Goal: Check status: Check status

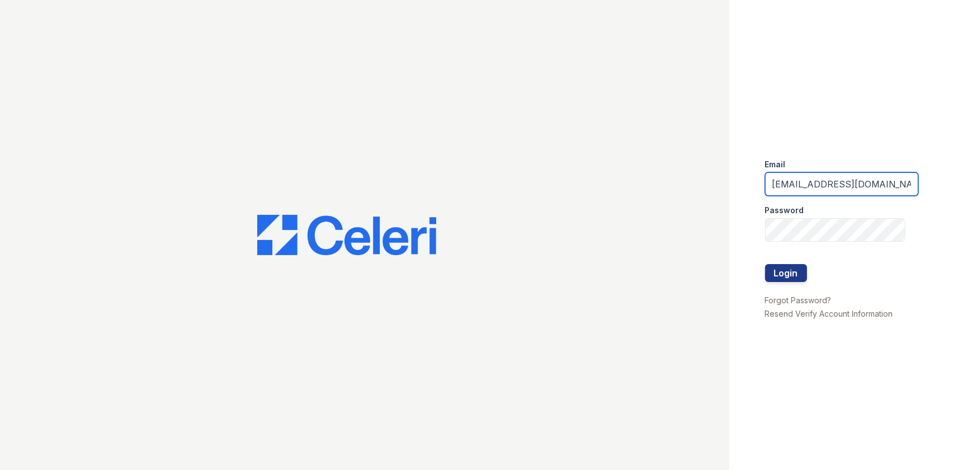
drag, startPoint x: 871, startPoint y: 184, endPoint x: 640, endPoint y: 179, distance: 231.1
click at [640, 179] on div "Email arrivelex@trinity-pm.com Password Login Forgot Password? Resend Verify Ac…" at bounding box center [486, 235] width 972 height 470
drag, startPoint x: 791, startPoint y: 178, endPoint x: 713, endPoint y: 185, distance: 78.6
click at [713, 185] on div "Email m Password Login Forgot Password? Resend Verify Account Information" at bounding box center [486, 235] width 972 height 470
type input "mflowers@trinity-pm.com"
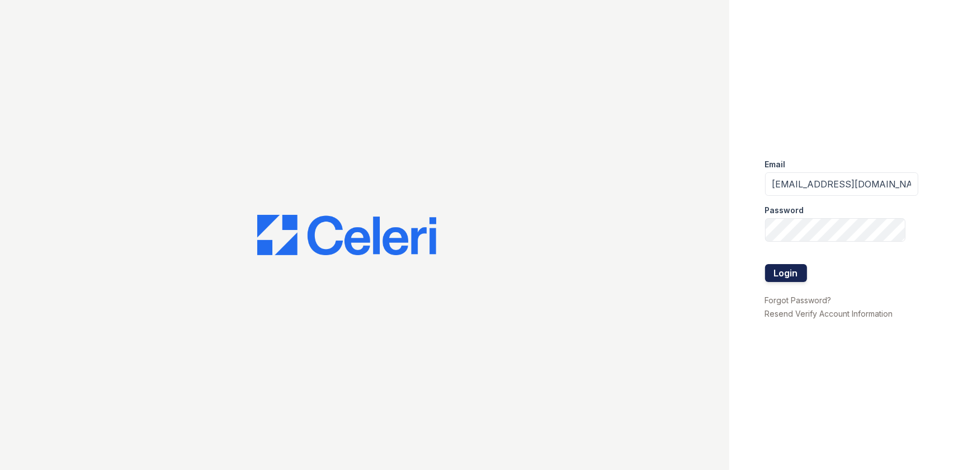
click at [788, 270] on button "Login" at bounding box center [786, 273] width 42 height 18
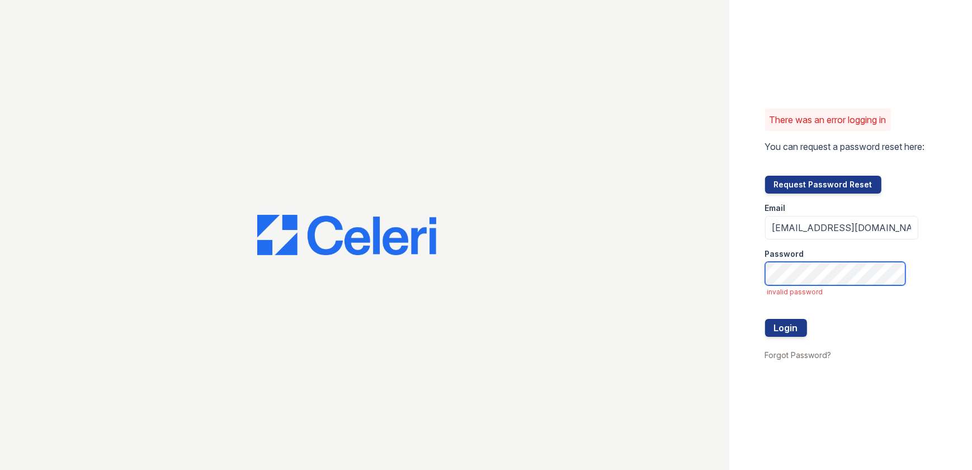
click at [765, 319] on button "Login" at bounding box center [786, 328] width 42 height 18
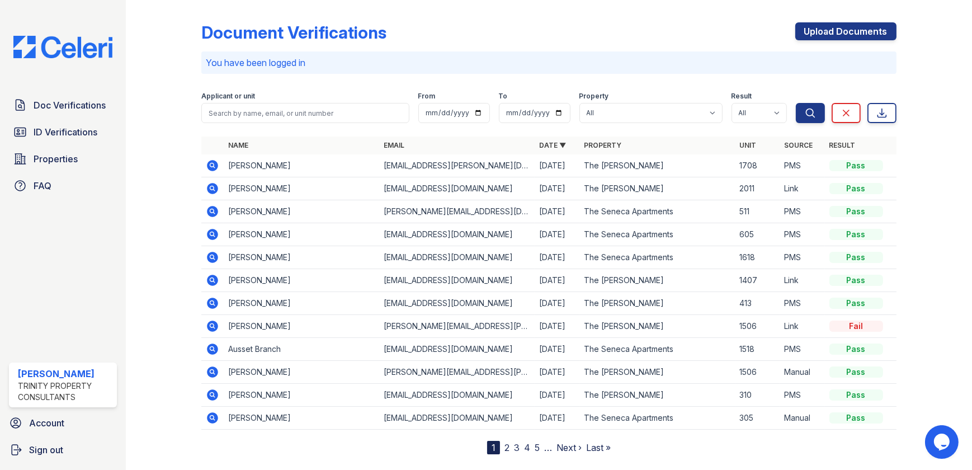
click at [213, 189] on icon at bounding box center [212, 187] width 3 height 3
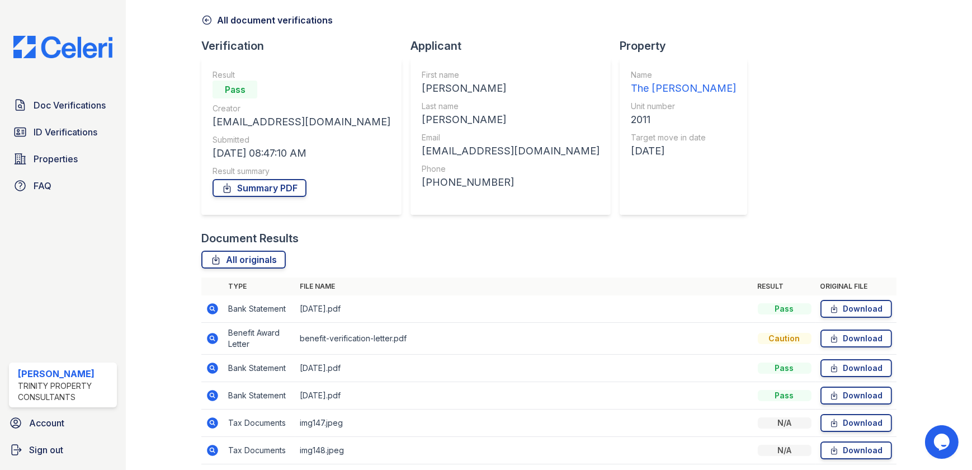
scroll to position [88, 0]
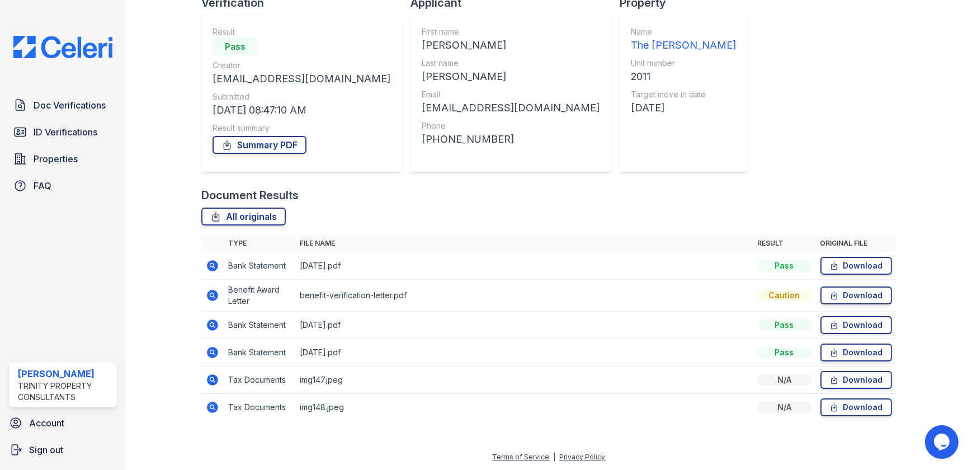
click at [209, 322] on icon at bounding box center [213, 324] width 11 height 11
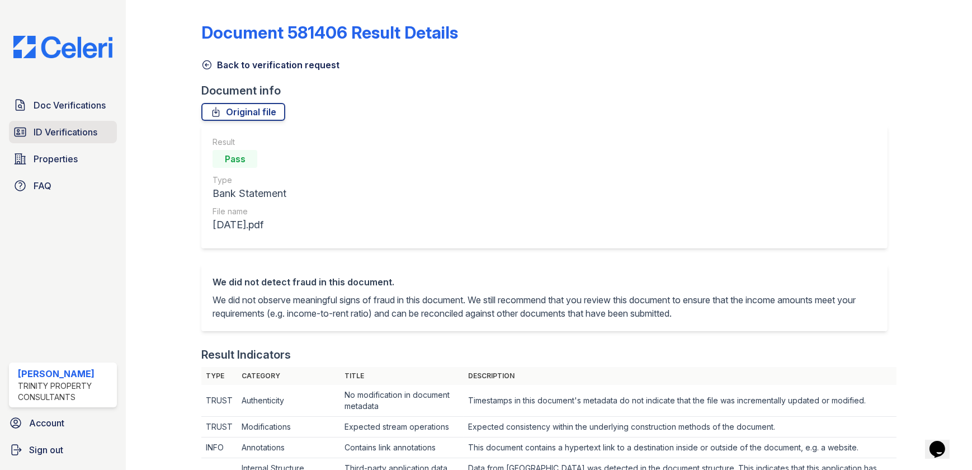
drag, startPoint x: 69, startPoint y: 105, endPoint x: 91, endPoint y: 135, distance: 37.4
click at [69, 105] on span "Doc Verifications" at bounding box center [70, 104] width 72 height 13
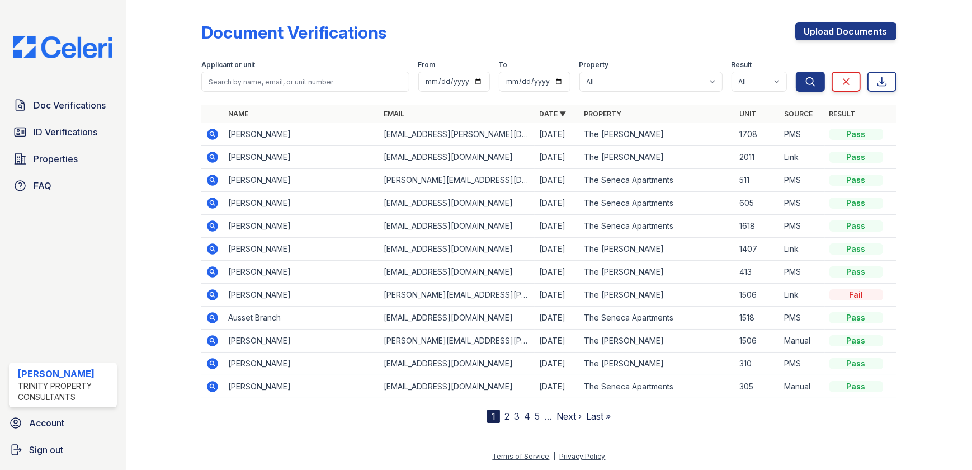
click at [211, 157] on icon at bounding box center [212, 156] width 3 height 3
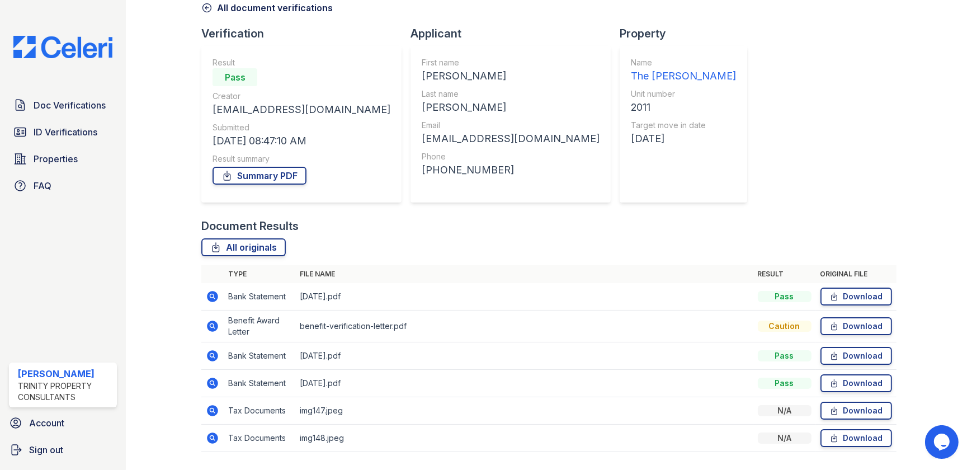
scroll to position [88, 0]
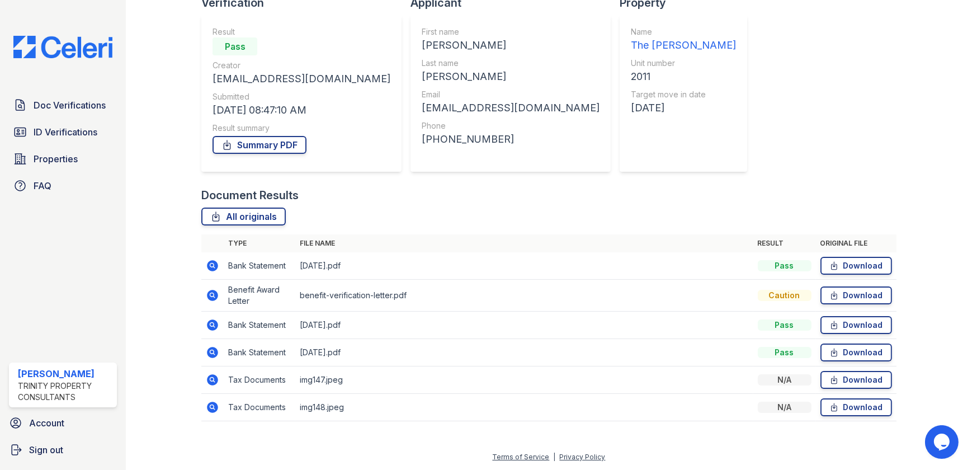
click at [211, 264] on icon at bounding box center [212, 265] width 3 height 3
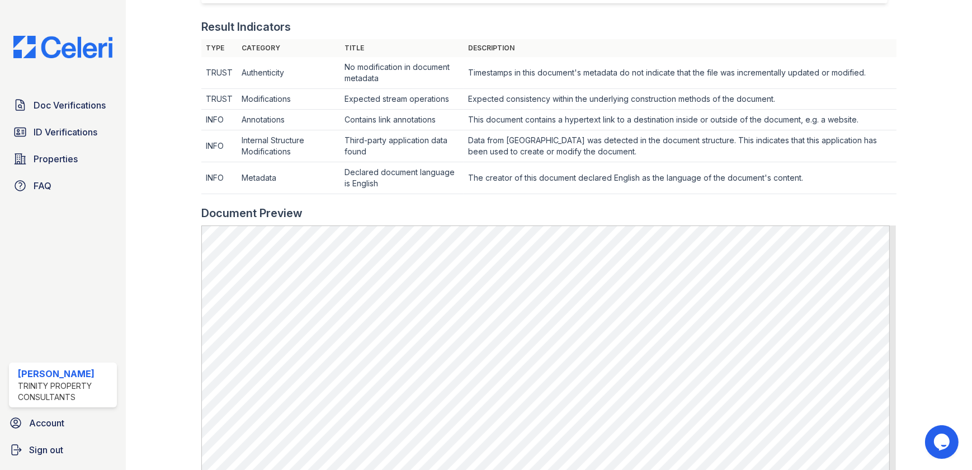
scroll to position [22, 0]
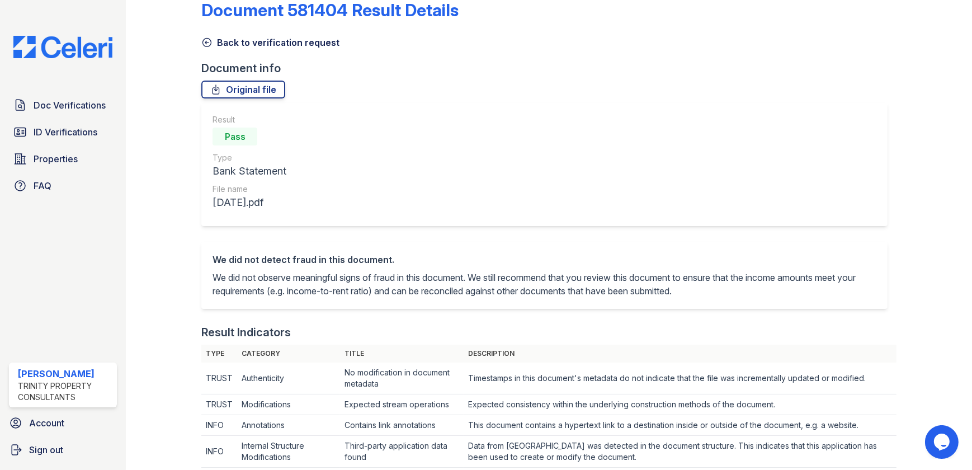
drag, startPoint x: 208, startPoint y: 37, endPoint x: 247, endPoint y: 253, distance: 219.6
click at [208, 39] on icon at bounding box center [207, 43] width 8 height 8
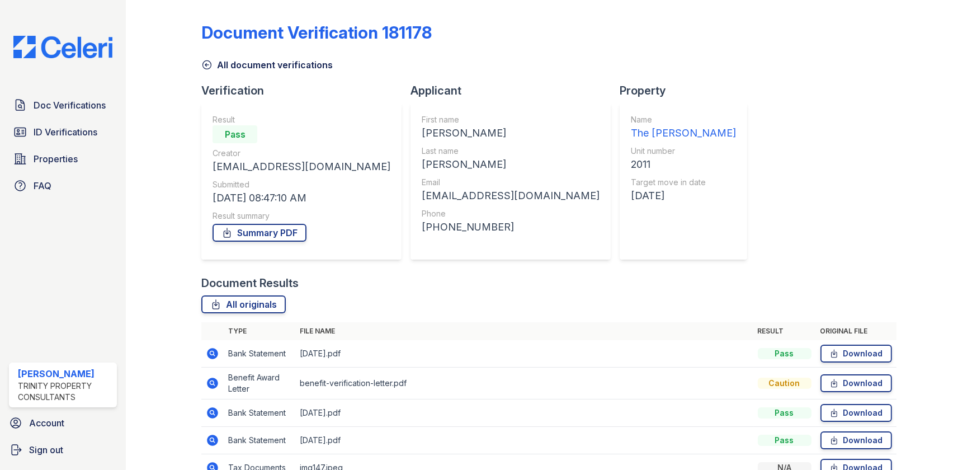
scroll to position [88, 0]
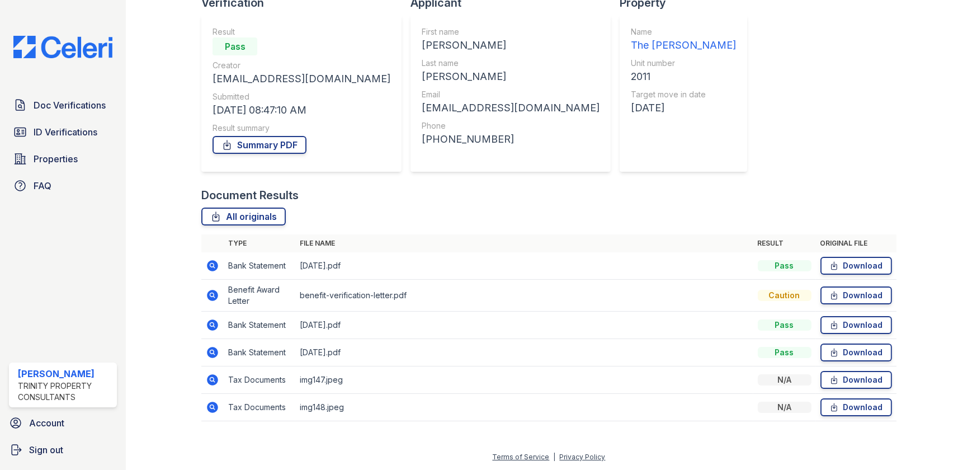
click at [209, 354] on icon at bounding box center [213, 352] width 11 height 11
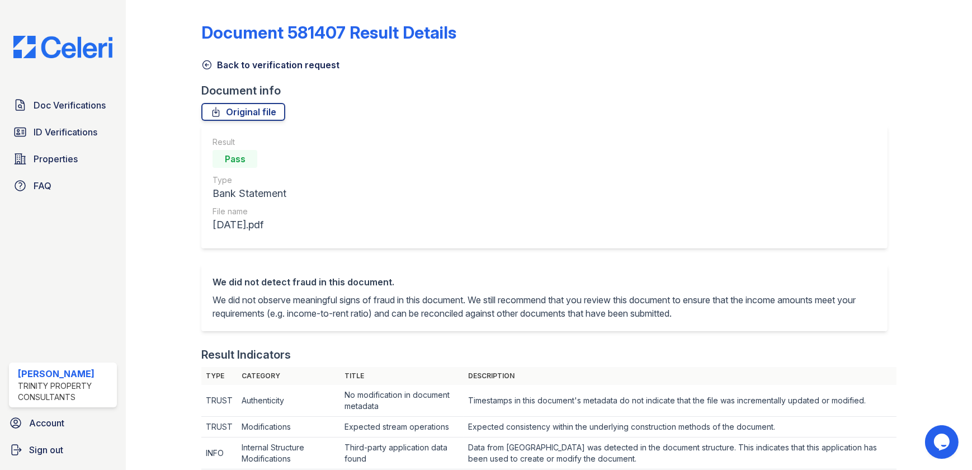
click at [205, 63] on icon at bounding box center [206, 64] width 11 height 11
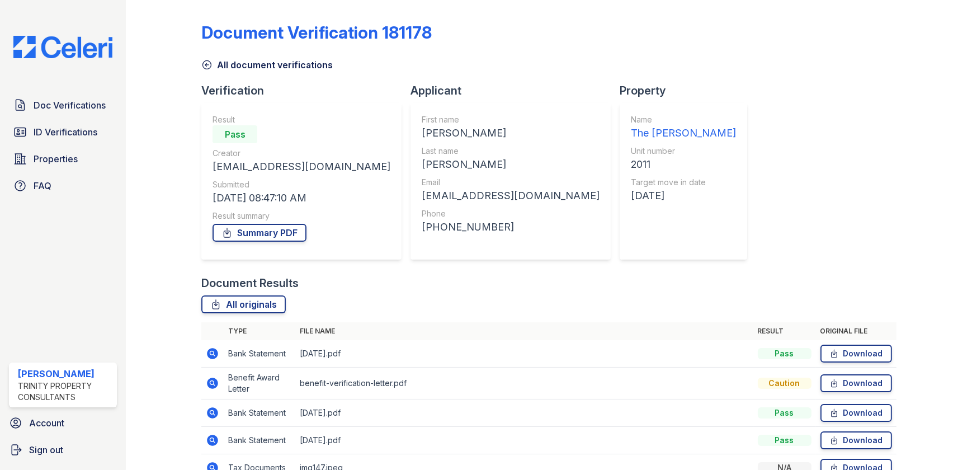
click at [209, 384] on icon at bounding box center [213, 383] width 11 height 11
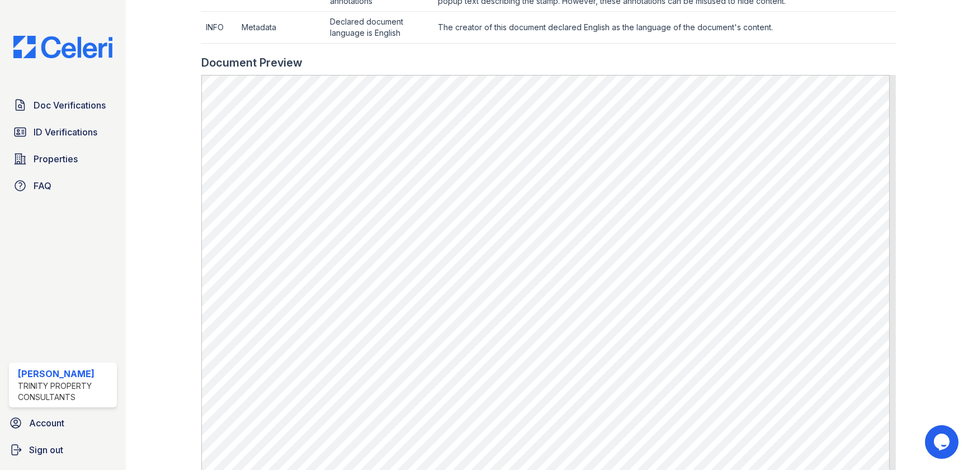
scroll to position [712, 0]
